Goal: Information Seeking & Learning: Learn about a topic

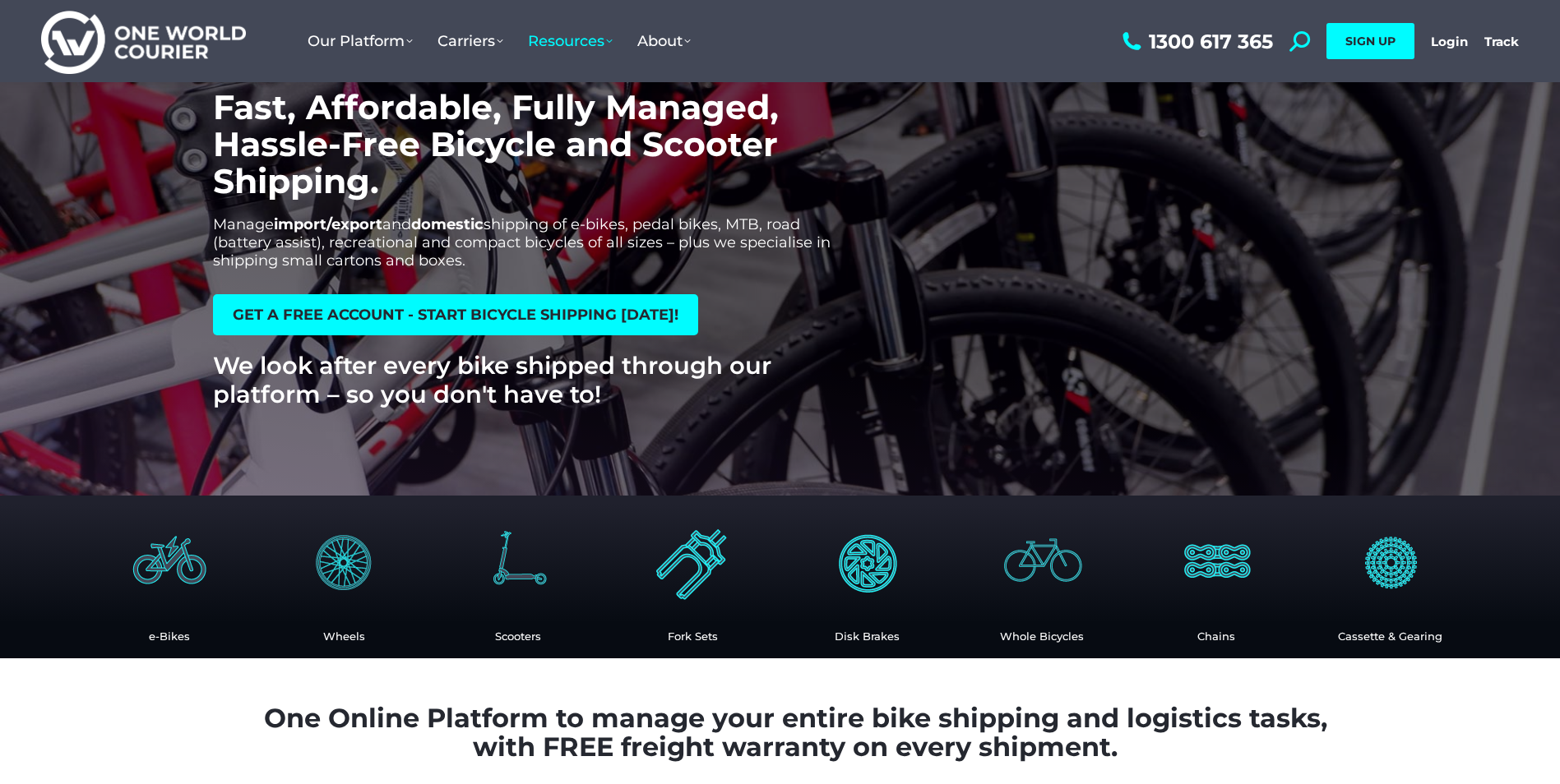
scroll to position [165, 0]
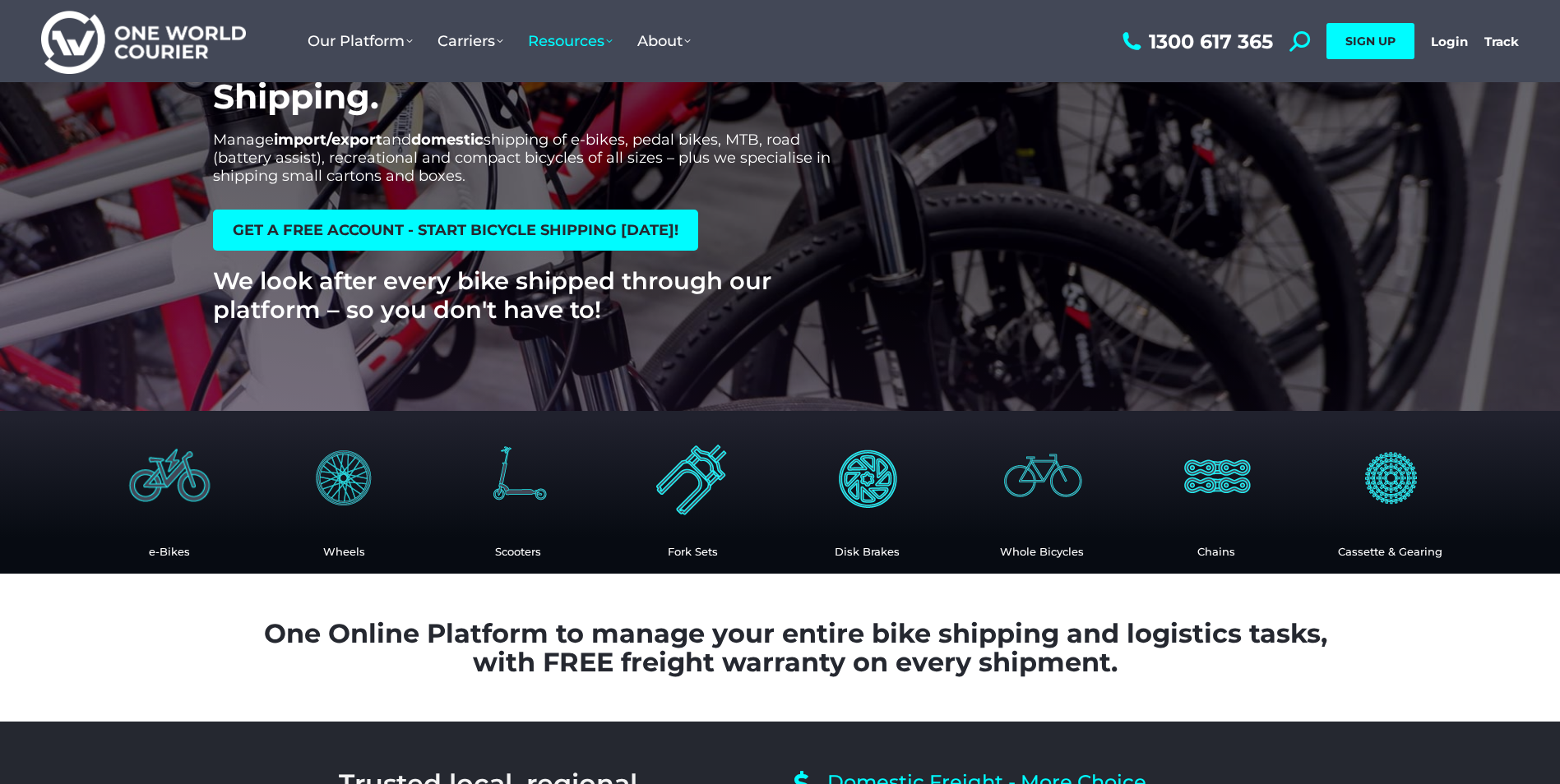
click at [184, 479] on img at bounding box center [169, 476] width 108 height 108
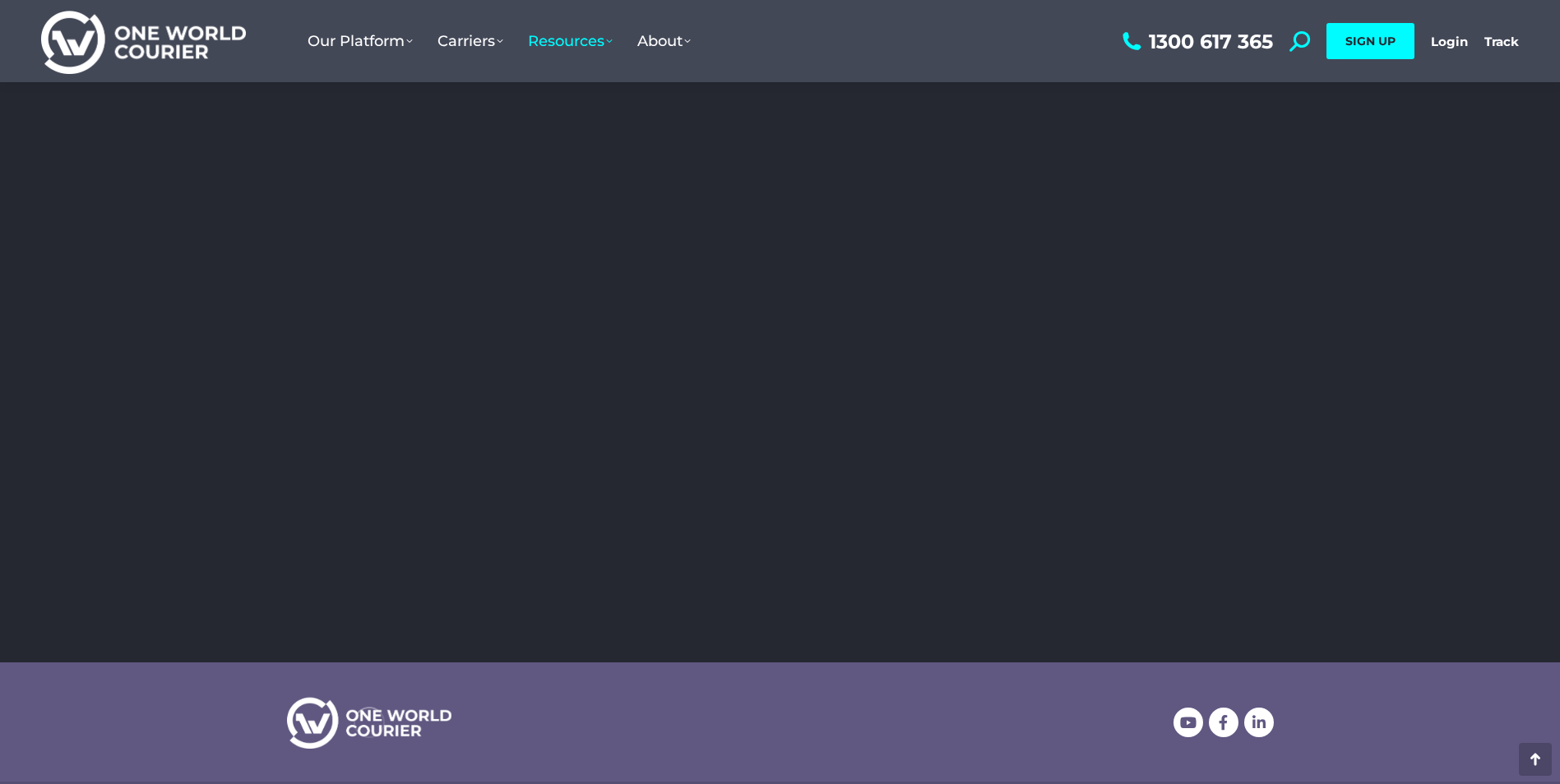
scroll to position [2795, 0]
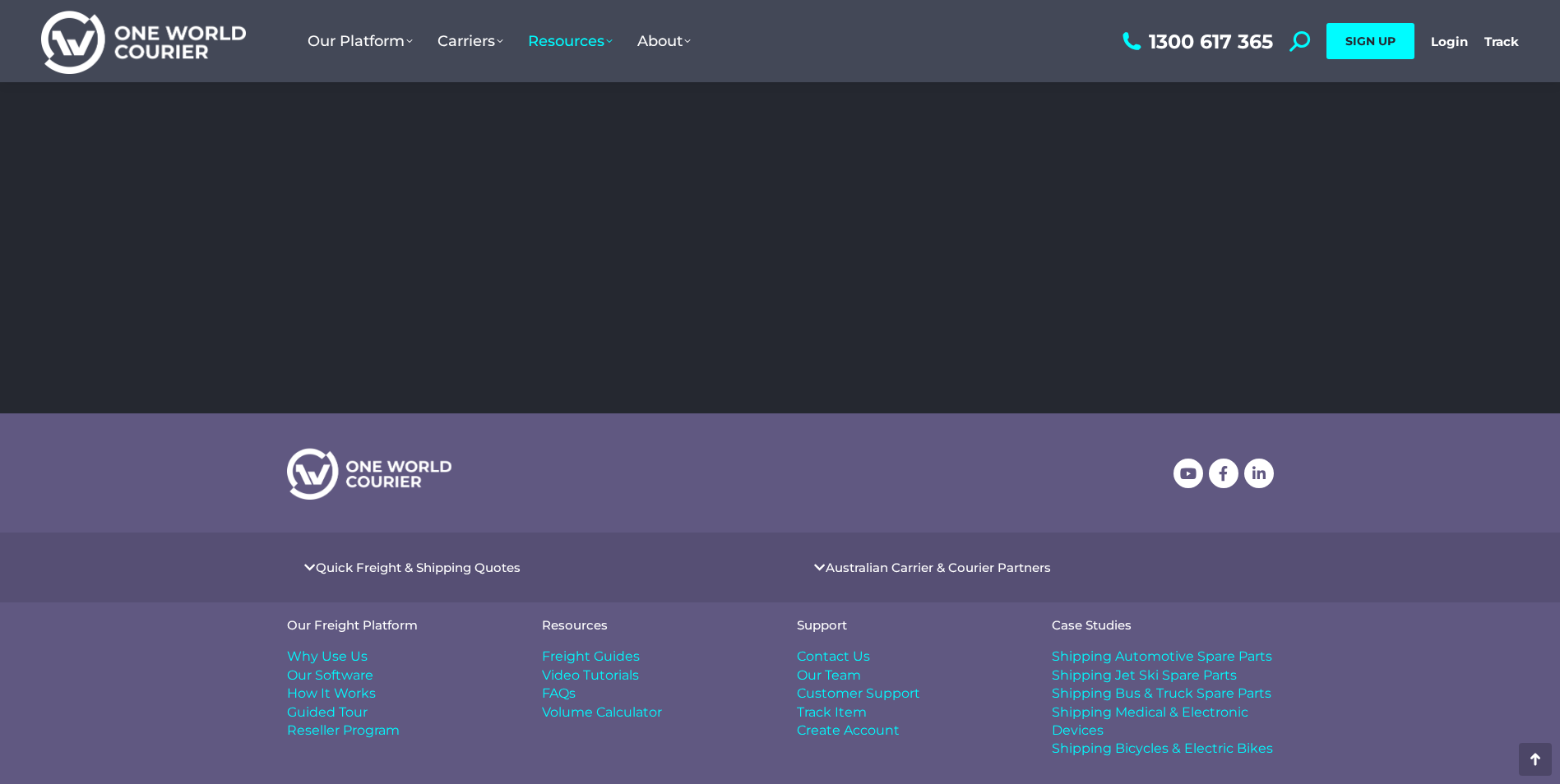
click at [600, 657] on span "Freight Guides" at bounding box center [591, 656] width 98 height 18
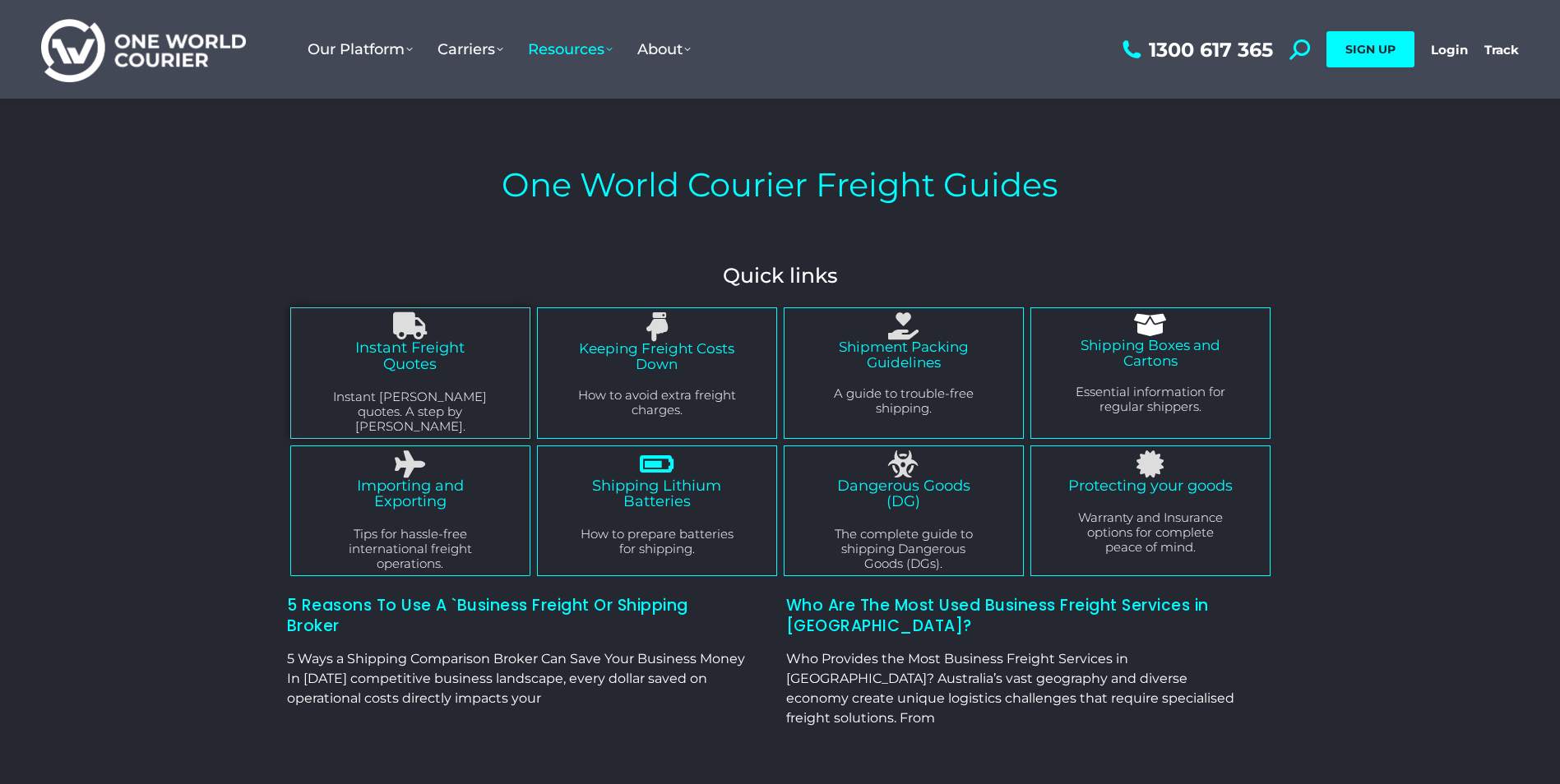
click at [663, 480] on link "Shipping Lithium Batteries" at bounding box center [657, 494] width 129 height 34
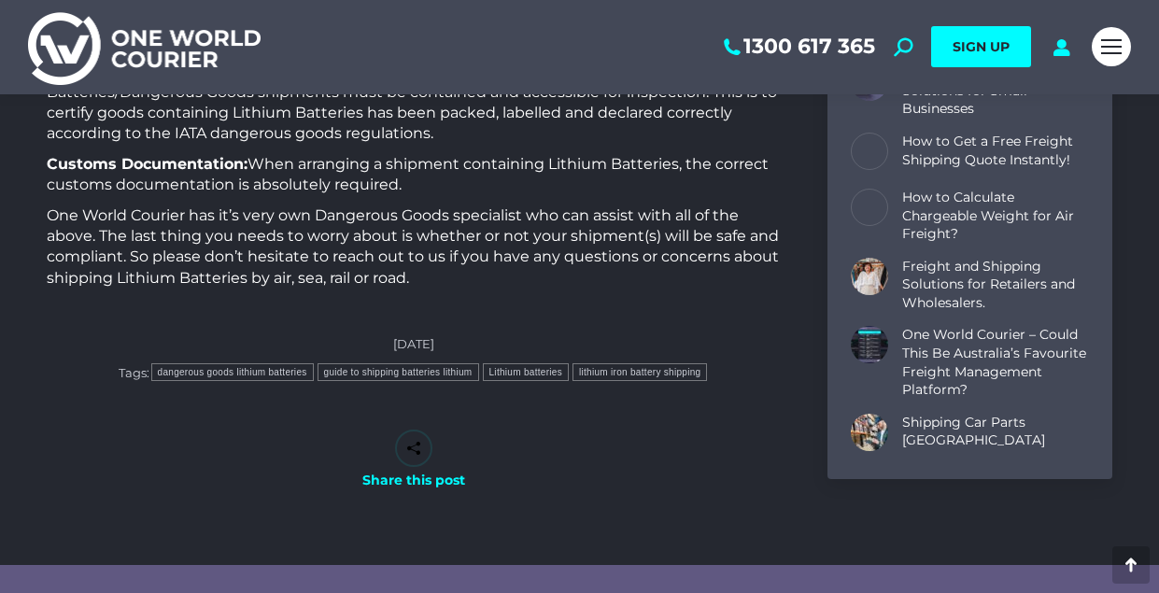
scroll to position [6872, 0]
